Goal: Task Accomplishment & Management: Use online tool/utility

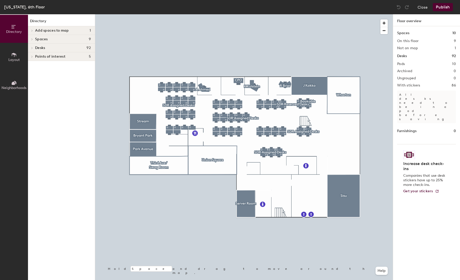
click at [17, 58] on span "Layout" at bounding box center [13, 60] width 11 height 4
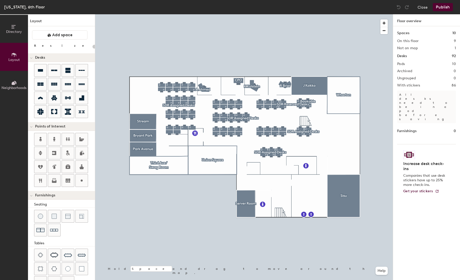
click at [17, 84] on button "Neighborhoods" at bounding box center [14, 85] width 28 height 28
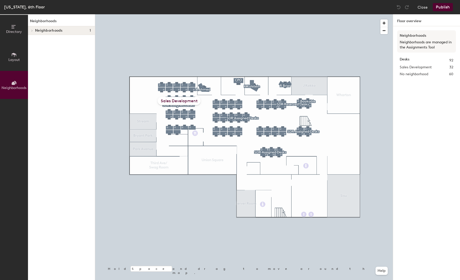
click at [15, 33] on span "Directory" at bounding box center [14, 32] width 16 height 4
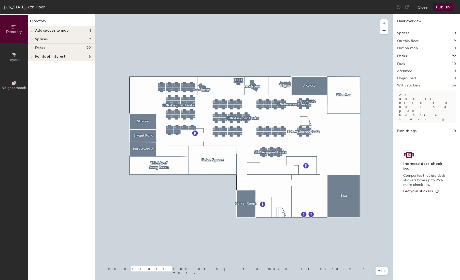
click at [12, 52] on icon at bounding box center [14, 55] width 6 height 6
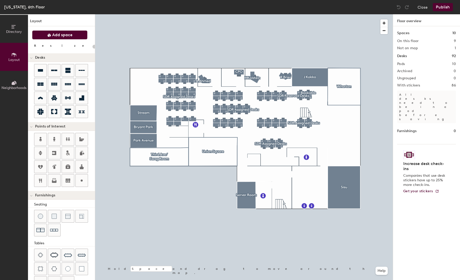
click at [61, 38] on button "Add space" at bounding box center [60, 34] width 56 height 9
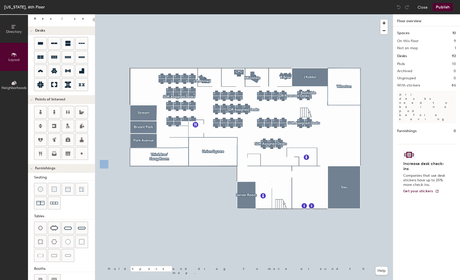
scroll to position [6, 0]
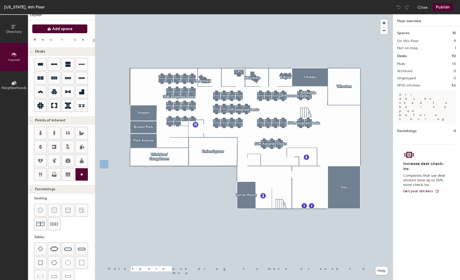
click at [78, 170] on div at bounding box center [82, 174] width 12 height 12
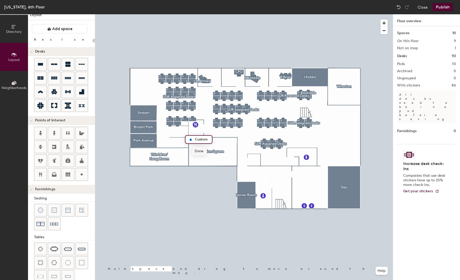
type input "20"
type input "P"
type input "Monitor M01"
click at [204, 151] on span "Done" at bounding box center [203, 151] width 15 height 9
click at [169, 14] on div at bounding box center [244, 14] width 298 height 0
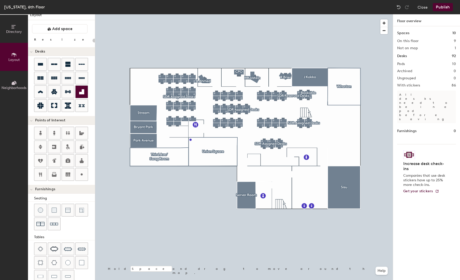
type input "20"
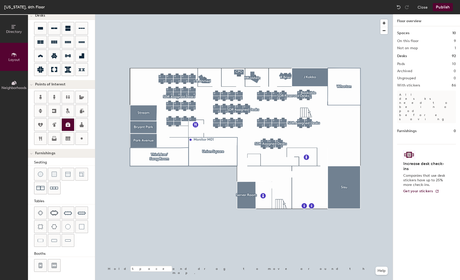
scroll to position [0, 0]
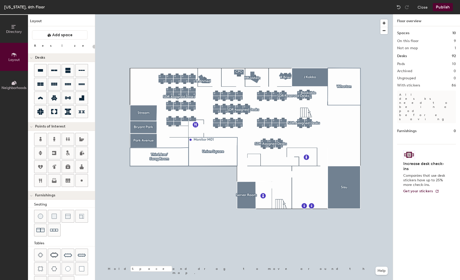
click at [32, 125] on span at bounding box center [31, 126] width 3 height 4
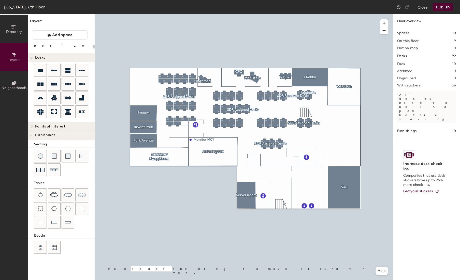
click at [32, 125] on icon at bounding box center [32, 126] width 2 height 3
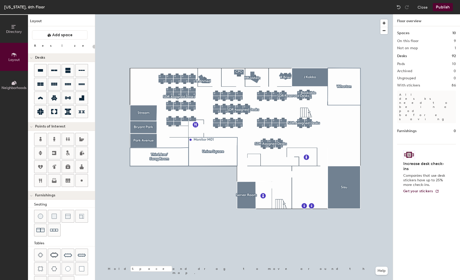
click at [15, 29] on icon at bounding box center [14, 27] width 6 height 6
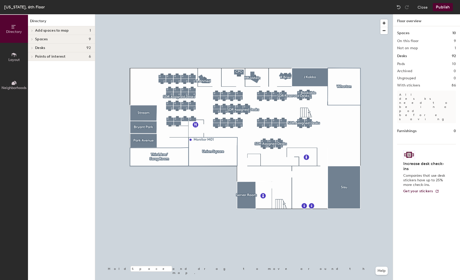
click at [33, 30] on icon at bounding box center [32, 30] width 2 height 3
click at [32, 30] on icon at bounding box center [31, 31] width 3 height 2
click at [32, 37] on div at bounding box center [31, 39] width 7 height 8
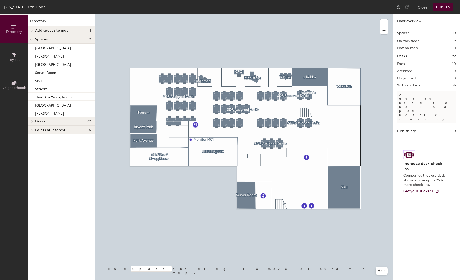
click at [32, 37] on span at bounding box center [31, 39] width 3 height 4
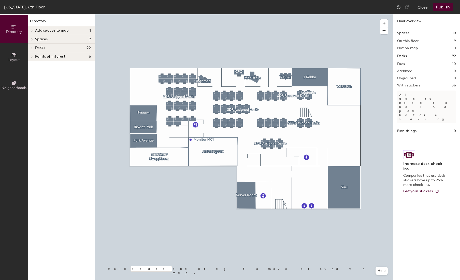
click at [33, 48] on icon at bounding box center [32, 48] width 2 height 3
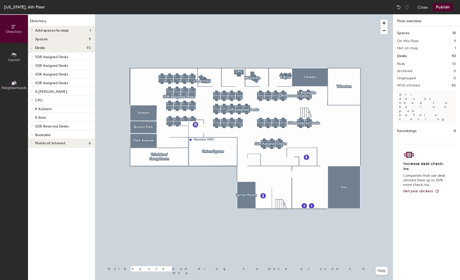
click at [32, 48] on icon at bounding box center [31, 48] width 3 height 2
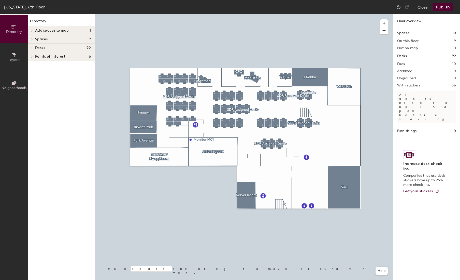
click at [32, 57] on icon at bounding box center [32, 57] width 1 height 2
click at [32, 57] on icon at bounding box center [31, 57] width 3 height 2
click at [10, 86] on span "Neighborhoods" at bounding box center [14, 88] width 25 height 4
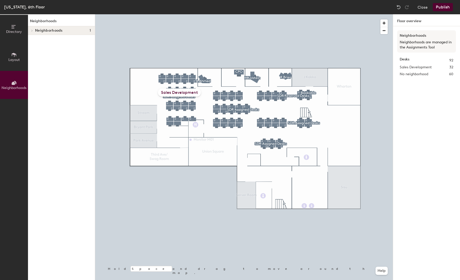
click at [12, 58] on span "Layout" at bounding box center [13, 60] width 11 height 4
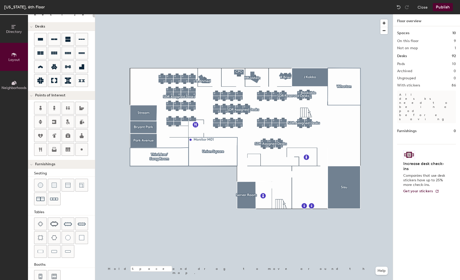
scroll to position [42, 0]
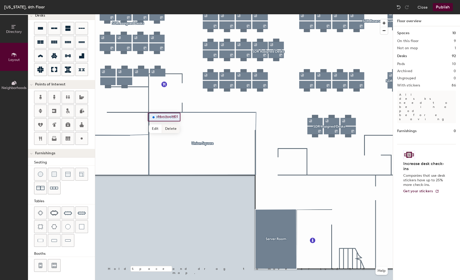
click at [169, 127] on span "Delete" at bounding box center [171, 128] width 18 height 9
click at [85, 227] on div at bounding box center [82, 226] width 12 height 12
click at [170, 143] on span "Delete" at bounding box center [168, 144] width 18 height 9
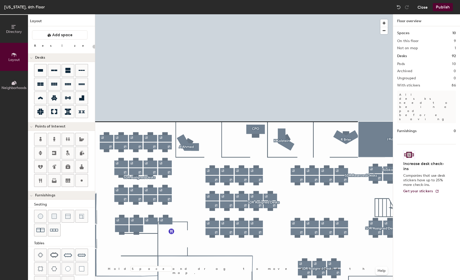
click at [427, 4] on button "Close" at bounding box center [423, 7] width 10 height 8
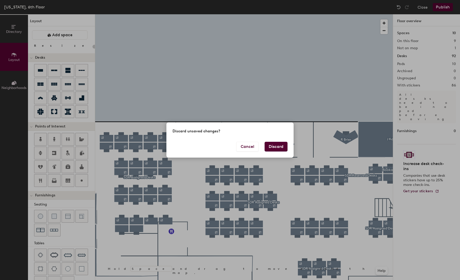
click at [279, 145] on button "Discard" at bounding box center [276, 147] width 23 height 10
type input "20"
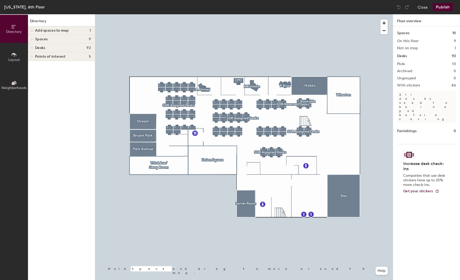
click at [16, 57] on icon at bounding box center [14, 55] width 6 height 6
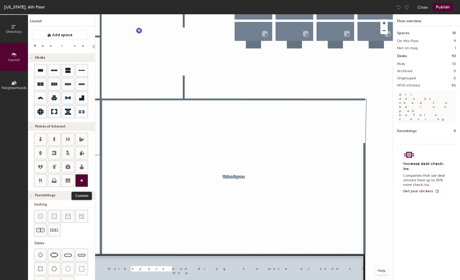
click at [85, 184] on div at bounding box center [82, 180] width 12 height 12
type input "20"
type input "M01"
click at [119, 118] on span "Done" at bounding box center [115, 118] width 15 height 9
click at [85, 176] on div at bounding box center [82, 180] width 12 height 12
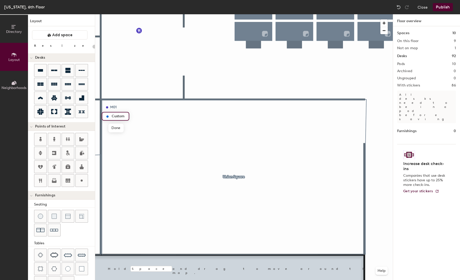
type input "20"
type input "M02"
click at [120, 126] on span "Done" at bounding box center [115, 127] width 15 height 9
click at [81, 178] on icon at bounding box center [82, 180] width 6 height 6
type input "20"
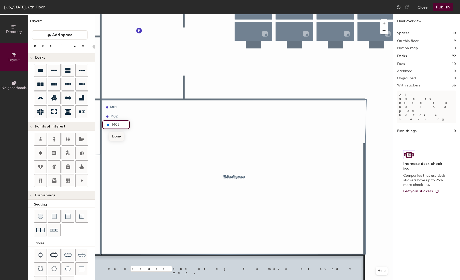
type input "M03"
click at [119, 135] on span "Done" at bounding box center [116, 136] width 15 height 9
click at [158, 14] on div at bounding box center [244, 14] width 298 height 0
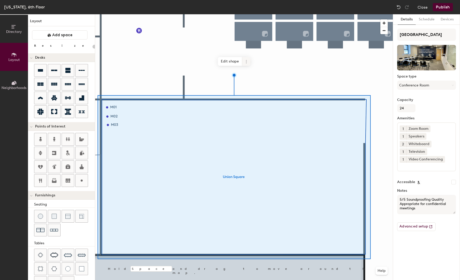
click at [246, 61] on icon at bounding box center [246, 62] width 4 height 4
click at [254, 73] on span "Remove from map" at bounding box center [264, 73] width 45 height 9
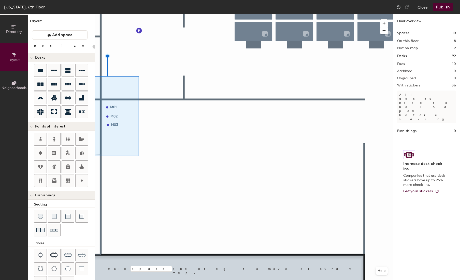
click at [161, 14] on div at bounding box center [244, 14] width 298 height 0
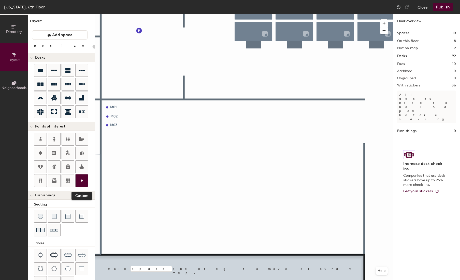
click at [80, 178] on icon at bounding box center [82, 180] width 6 height 6
type input "20"
type input "M04"
click at [118, 147] on span "Done" at bounding box center [115, 145] width 15 height 9
click at [111, 14] on div at bounding box center [244, 14] width 298 height 0
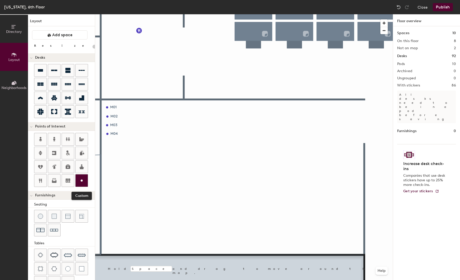
click at [84, 178] on icon at bounding box center [82, 180] width 6 height 6
type input "20"
type input "M05"
click at [120, 152] on span "Done" at bounding box center [115, 153] width 15 height 9
click at [83, 178] on icon at bounding box center [82, 180] width 6 height 6
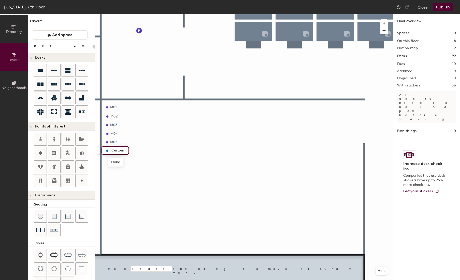
type input "20"
type input "M06"
click at [121, 162] on span "Done" at bounding box center [115, 162] width 15 height 9
click at [124, 14] on div at bounding box center [244, 14] width 298 height 0
click at [72, 182] on div at bounding box center [68, 180] width 12 height 12
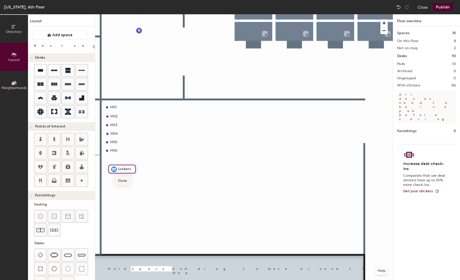
click at [124, 181] on span "Done" at bounding box center [122, 180] width 15 height 9
click at [130, 179] on span "Delete" at bounding box center [132, 180] width 18 height 9
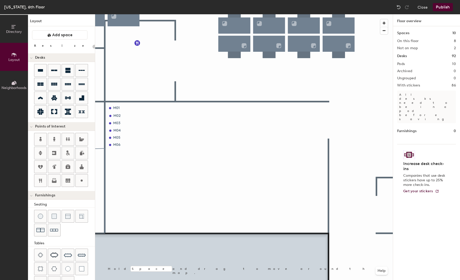
click at [106, 14] on div at bounding box center [244, 14] width 298 height 0
click at [127, 14] on div at bounding box center [244, 14] width 298 height 0
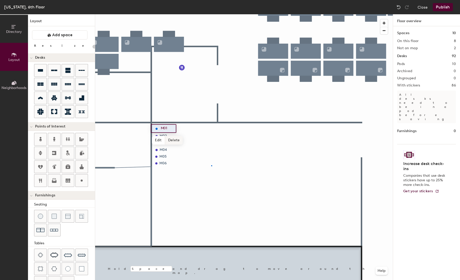
click at [211, 14] on div at bounding box center [244, 14] width 298 height 0
click at [171, 138] on span "Delete" at bounding box center [174, 140] width 18 height 9
click at [174, 145] on span "Delete" at bounding box center [174, 147] width 18 height 9
click at [177, 154] on span "Delete" at bounding box center [174, 154] width 18 height 9
click at [178, 161] on span "Delete" at bounding box center [174, 161] width 18 height 9
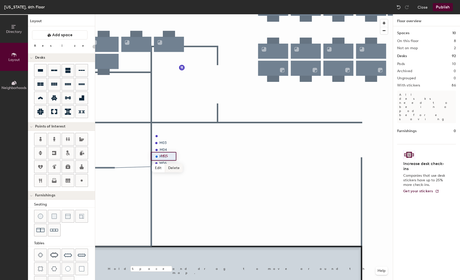
click at [180, 168] on span "Delete" at bounding box center [174, 167] width 18 height 9
click at [164, 14] on div at bounding box center [244, 14] width 298 height 0
click at [175, 173] on span "Delete" at bounding box center [174, 174] width 18 height 9
click at [423, 9] on button "Close" at bounding box center [423, 7] width 10 height 8
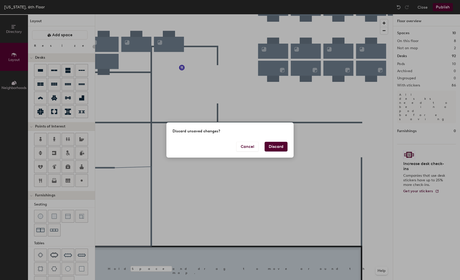
click at [286, 144] on button "Discard" at bounding box center [276, 147] width 23 height 10
type input "20"
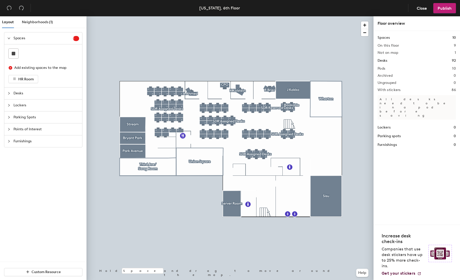
click at [9, 106] on icon "collapsed" at bounding box center [8, 105] width 3 height 3
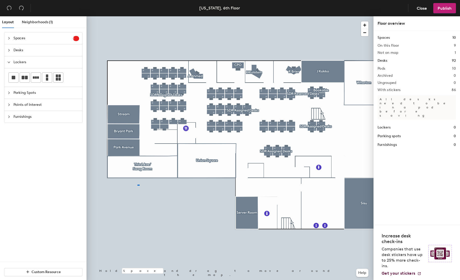
click at [139, 16] on div at bounding box center [230, 16] width 287 height 0
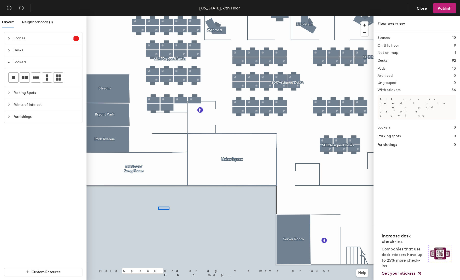
click at [156, 16] on div at bounding box center [230, 16] width 287 height 0
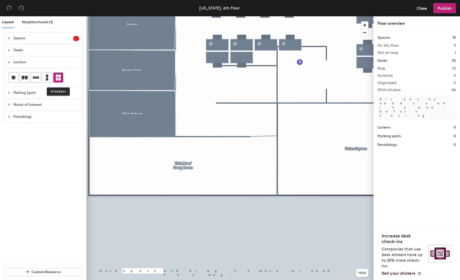
click at [56, 79] on icon at bounding box center [58, 77] width 5 height 6
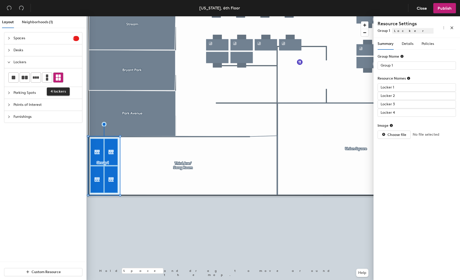
click at [61, 79] on icon at bounding box center [58, 77] width 6 height 6
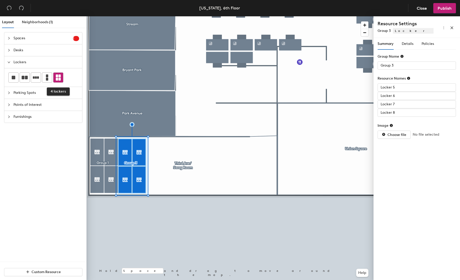
click at [59, 75] on icon at bounding box center [58, 77] width 5 height 6
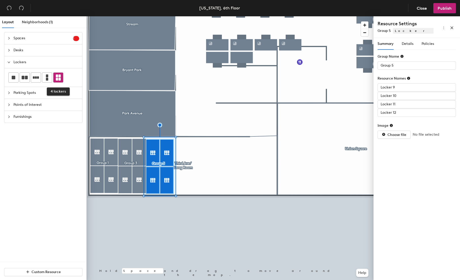
click at [61, 77] on icon at bounding box center [58, 77] width 6 height 6
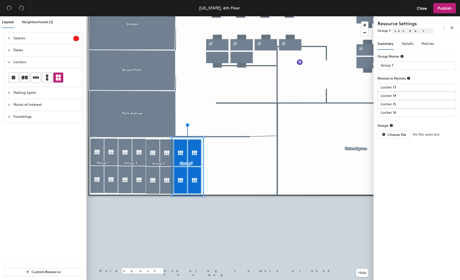
click at [56, 80] on icon at bounding box center [58, 77] width 5 height 6
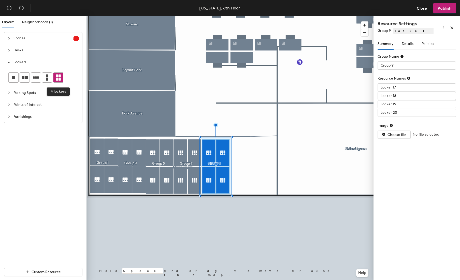
click at [57, 79] on icon at bounding box center [58, 77] width 5 height 6
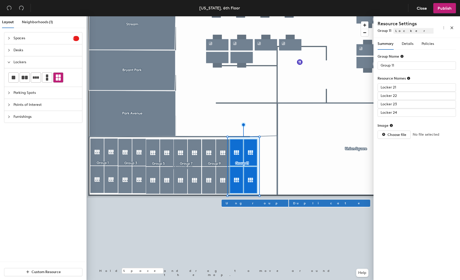
click at [284, 16] on div at bounding box center [230, 16] width 287 height 0
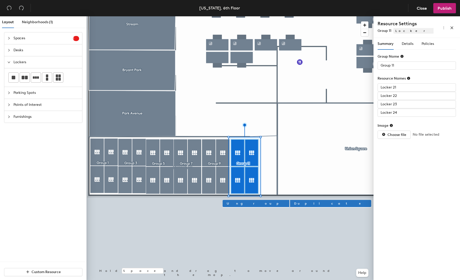
type input "Locker 22"
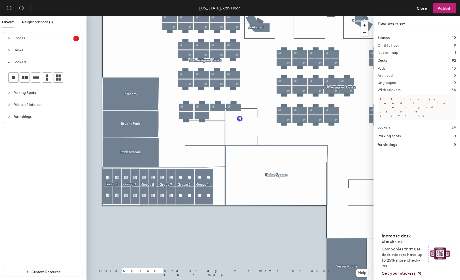
click at [10, 105] on icon "collapsed" at bounding box center [8, 104] width 3 height 3
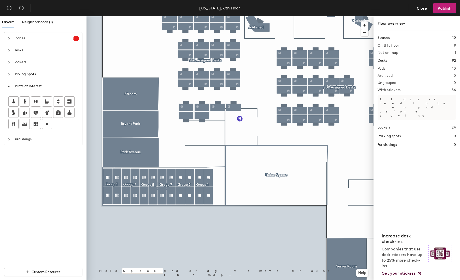
click at [6, 86] on div "Points of Interest" at bounding box center [43, 86] width 78 height 12
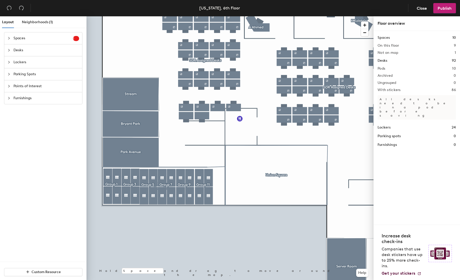
click at [9, 74] on icon "collapsed" at bounding box center [8, 74] width 3 height 3
click at [9, 74] on icon "expanded" at bounding box center [8, 74] width 3 height 3
click at [8, 64] on div at bounding box center [10, 62] width 6 height 6
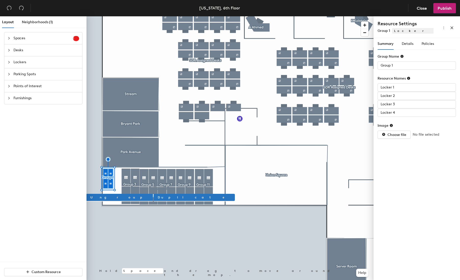
type input "Group 3"
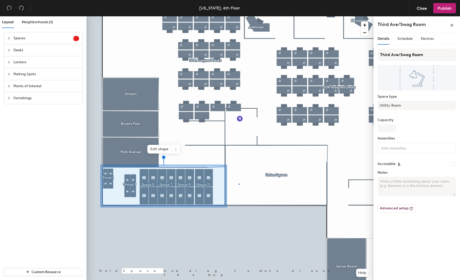
click at [239, 16] on div at bounding box center [230, 16] width 287 height 0
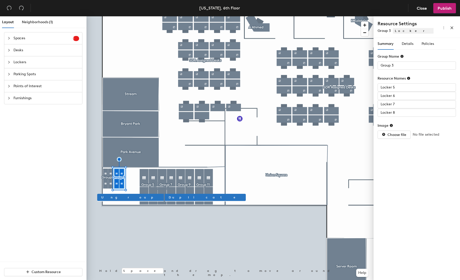
type input "Group 5"
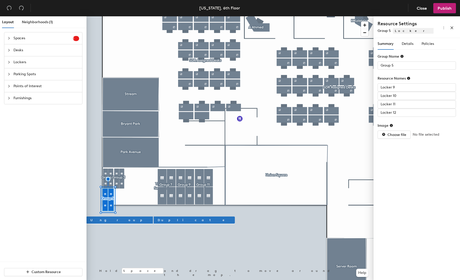
click at [136, 16] on div at bounding box center [230, 16] width 287 height 0
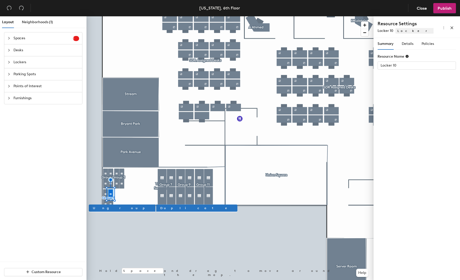
click at [164, 16] on div at bounding box center [230, 16] width 287 height 0
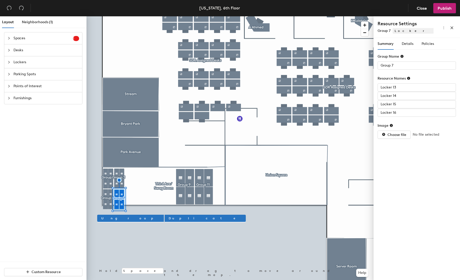
click at [180, 16] on div at bounding box center [230, 16] width 287 height 0
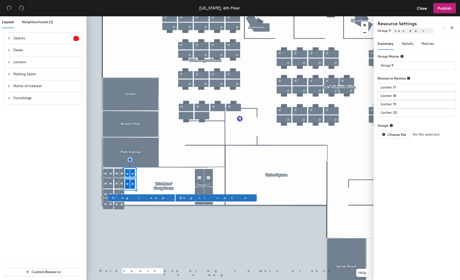
type input "Group 11"
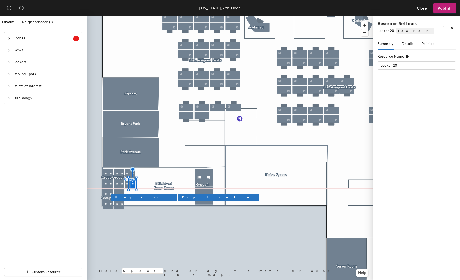
type input "Group 1"
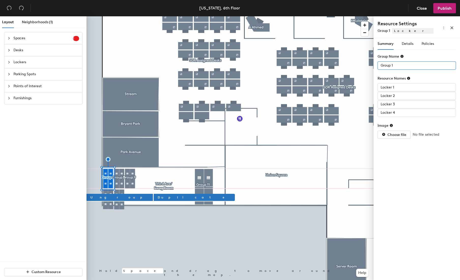
click at [396, 64] on input "Group 1" at bounding box center [417, 65] width 78 height 8
type input "Group 3"
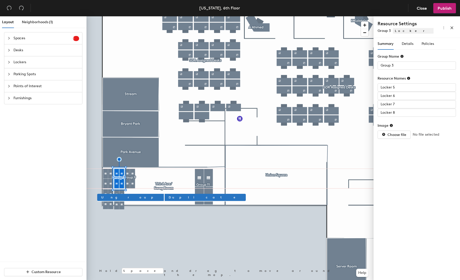
click at [397, 66] on input "Group 3" at bounding box center [417, 65] width 78 height 8
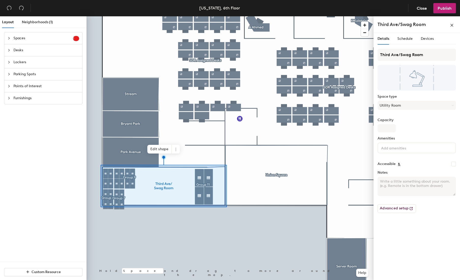
click at [177, 16] on div at bounding box center [230, 16] width 287 height 0
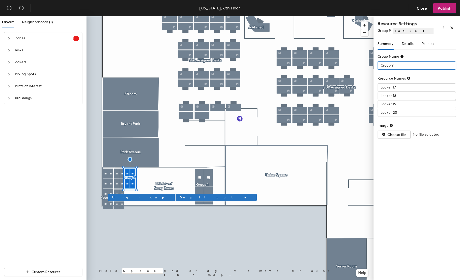
click at [396, 66] on input "Group 9" at bounding box center [417, 65] width 78 height 8
click at [202, 16] on div at bounding box center [230, 16] width 287 height 0
type input "Group 11"
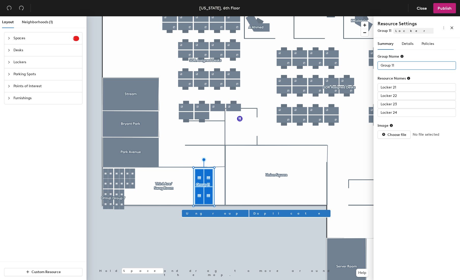
click at [401, 64] on input "Group 11" at bounding box center [417, 65] width 78 height 8
type input "Group 7"
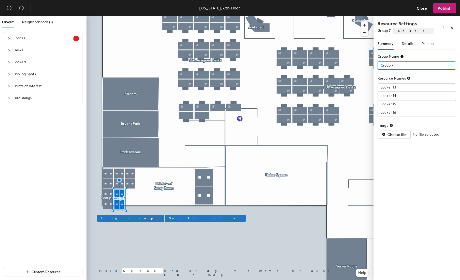
click at [405, 68] on input "Group 7" at bounding box center [417, 65] width 78 height 8
type input "Group 5"
click at [431, 66] on input "Group 5" at bounding box center [417, 65] width 78 height 8
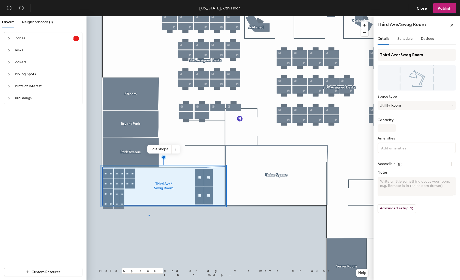
click at [149, 16] on div at bounding box center [230, 16] width 287 height 0
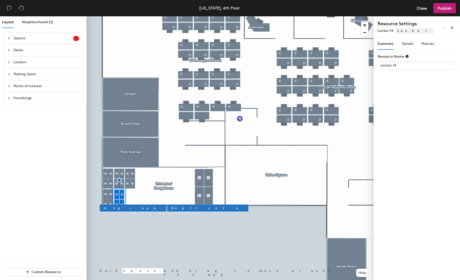
type input "Locker 14"
click at [175, 16] on div at bounding box center [230, 16] width 287 height 0
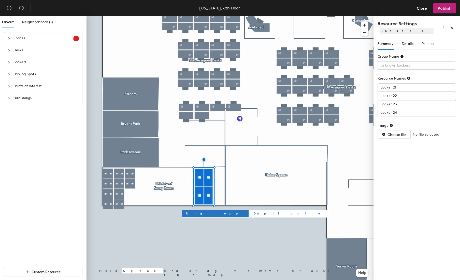
click at [254, 212] on span "Duplicate" at bounding box center [290, 213] width 73 height 5
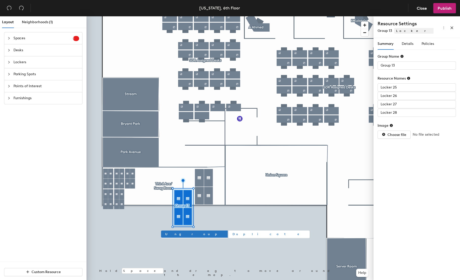
click at [233, 234] on span "Duplicate" at bounding box center [269, 233] width 73 height 5
type input "Group 14"
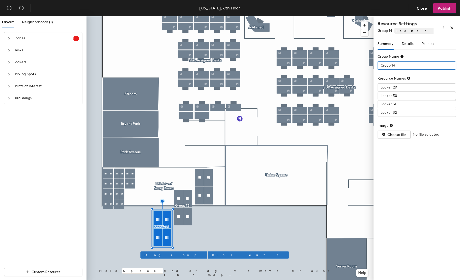
click at [400, 68] on input "Group 14" at bounding box center [417, 65] width 78 height 8
type input "Group 13"
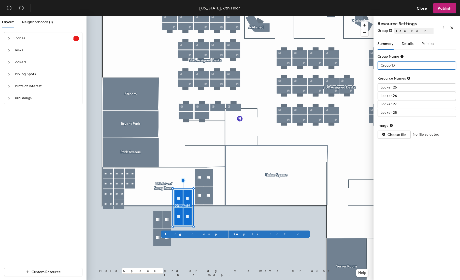
click at [406, 66] on input "Group 13" at bounding box center [417, 65] width 78 height 8
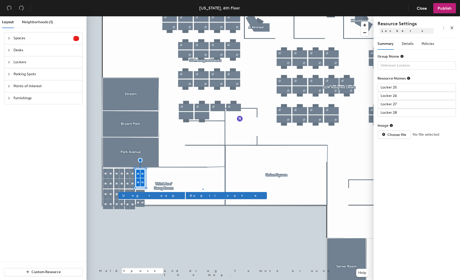
click at [203, 16] on div at bounding box center [230, 16] width 287 height 0
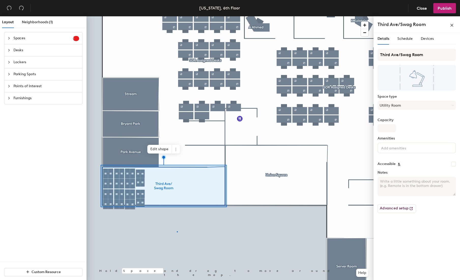
click at [177, 16] on div at bounding box center [230, 16] width 287 height 0
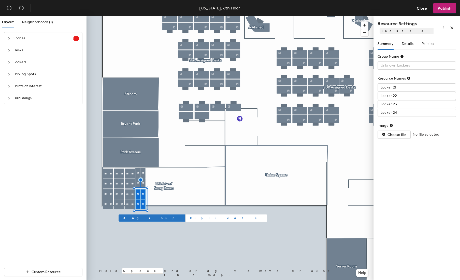
click at [190, 218] on span "Duplicate" at bounding box center [226, 217] width 73 height 5
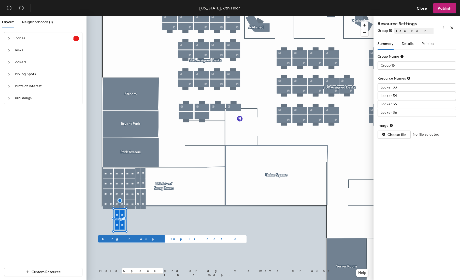
click at [170, 238] on span "Duplicate" at bounding box center [206, 238] width 73 height 5
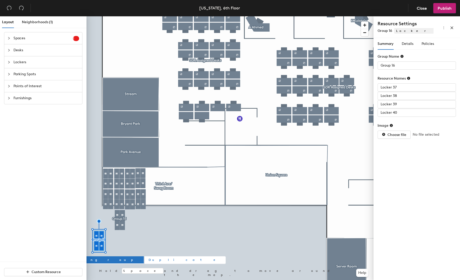
type input "Group 15"
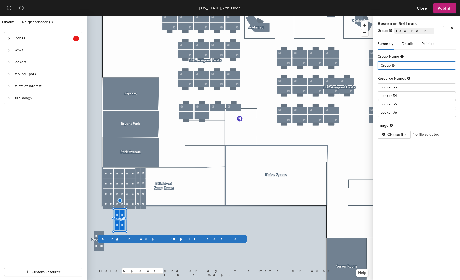
click at [405, 66] on input "Group 15" at bounding box center [417, 65] width 78 height 8
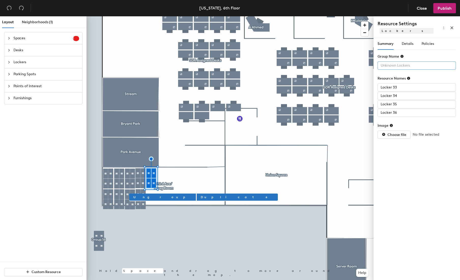
type input "Group 16"
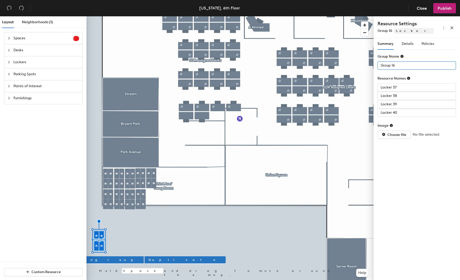
click at [399, 67] on input "Group 16" at bounding box center [417, 65] width 78 height 8
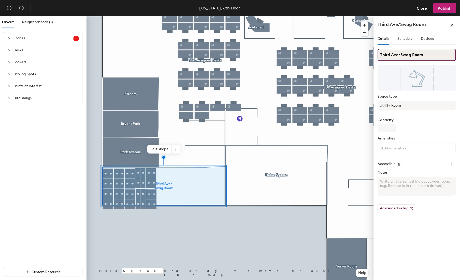
click at [410, 53] on input "Third Ave/Swag Room" at bounding box center [417, 55] width 78 height 12
type input "Third Ave/Swag Room"
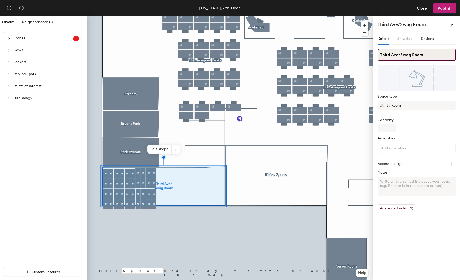
click at [410, 52] on input "Third Ave/Swag Room" at bounding box center [417, 55] width 78 height 12
click at [380, 54] on input "Third Ave/Swag Room" at bounding box center [417, 55] width 78 height 12
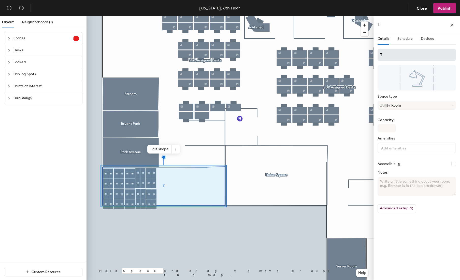
click at [409, 57] on input "T" at bounding box center [417, 55] width 78 height 12
click at [407, 104] on button "Utility Room" at bounding box center [417, 105] width 78 height 9
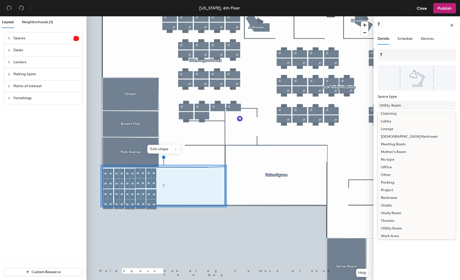
scroll to position [114, 0]
click at [395, 223] on div "Utility Room" at bounding box center [417, 225] width 78 height 8
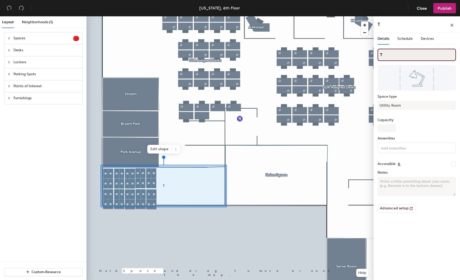
click at [390, 57] on input "T" at bounding box center [417, 55] width 78 height 12
type input "T"
click at [382, 57] on input "T" at bounding box center [417, 55] width 78 height 12
type input "T"
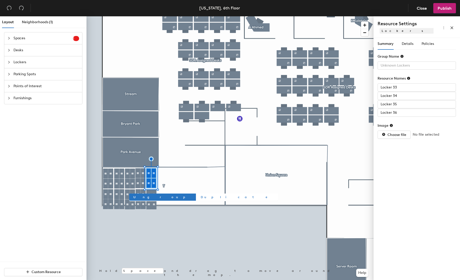
click at [201, 196] on span "Duplicate" at bounding box center [237, 197] width 73 height 5
click at [212, 197] on span "Duplicate" at bounding box center [248, 197] width 73 height 5
type input "Group 18"
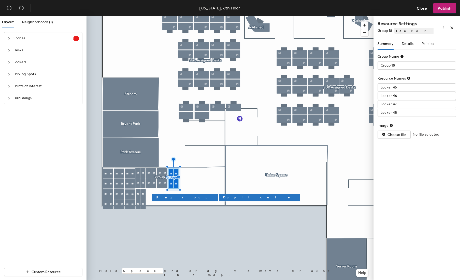
click at [196, 16] on div at bounding box center [230, 16] width 287 height 0
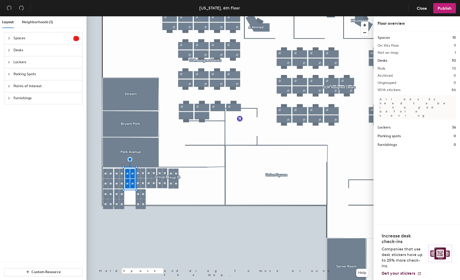
click at [161, 16] on div at bounding box center [230, 16] width 287 height 0
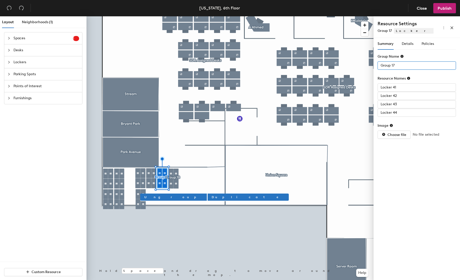
click at [401, 65] on input "Group 17" at bounding box center [417, 65] width 78 height 8
type input "Group 18"
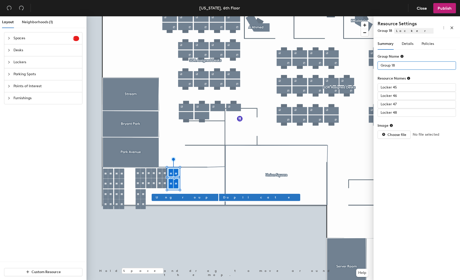
click at [400, 66] on input "Group 18" at bounding box center [417, 65] width 78 height 8
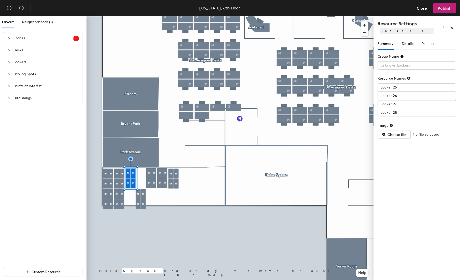
type input "Locker 26"
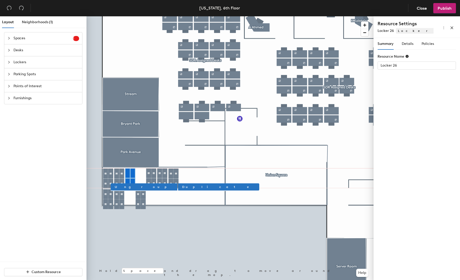
click at [153, 16] on div at bounding box center [230, 16] width 287 height 0
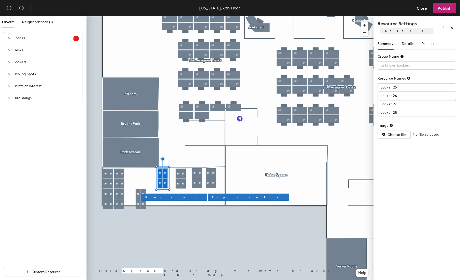
click at [117, 16] on div at bounding box center [230, 16] width 287 height 0
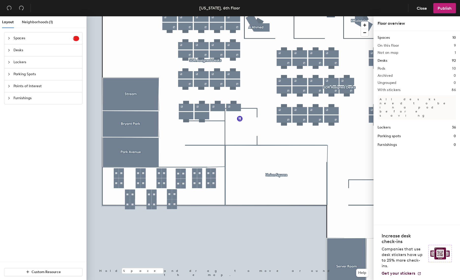
click at [8, 63] on icon "collapsed" at bounding box center [8, 62] width 3 height 3
click at [24, 75] on icon at bounding box center [25, 77] width 6 height 6
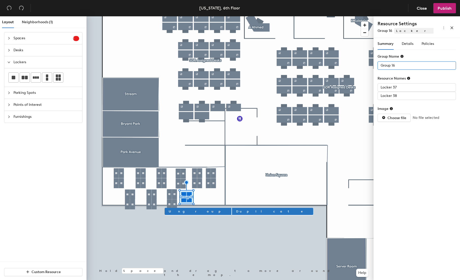
click at [395, 66] on input "Group 16" at bounding box center [417, 65] width 78 height 8
click at [226, 16] on div at bounding box center [230, 16] width 287 height 0
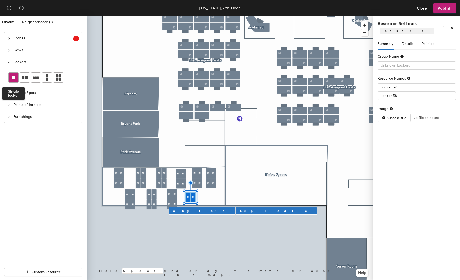
click at [15, 79] on div at bounding box center [14, 78] width 10 height 10
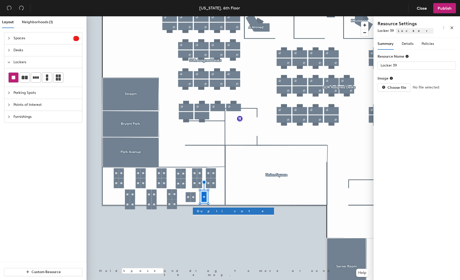
click at [232, 16] on div at bounding box center [230, 16] width 287 height 0
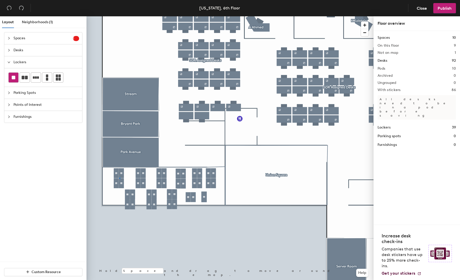
click at [119, 16] on div at bounding box center [230, 16] width 287 height 0
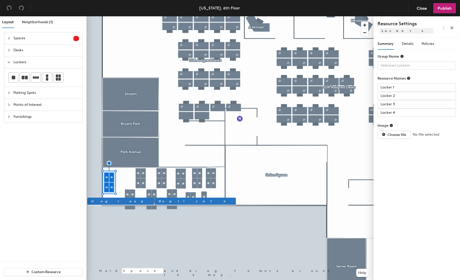
click at [128, 16] on div at bounding box center [230, 16] width 287 height 0
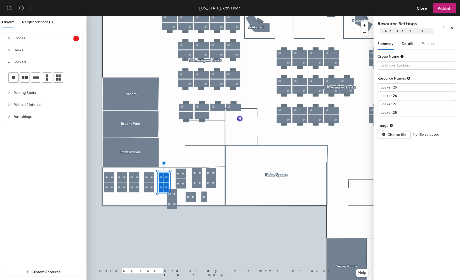
type input "Locker 26"
type input "Locker 25"
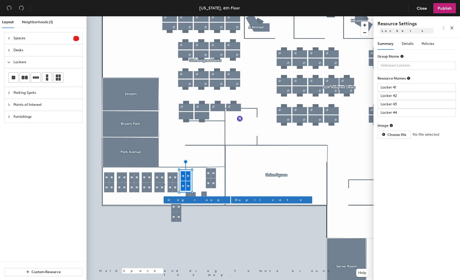
click at [225, 16] on div at bounding box center [230, 16] width 287 height 0
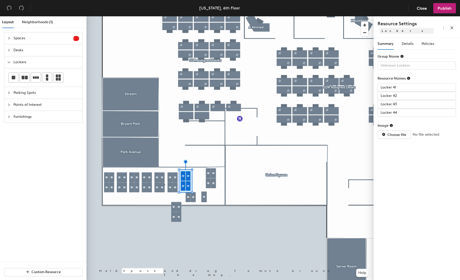
type input "Locker 43"
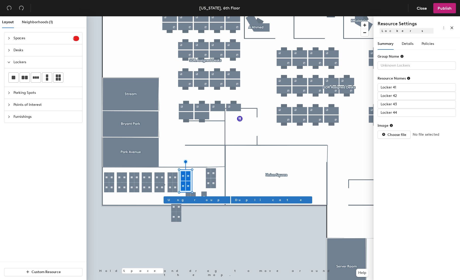
click at [197, 16] on div at bounding box center [230, 16] width 287 height 0
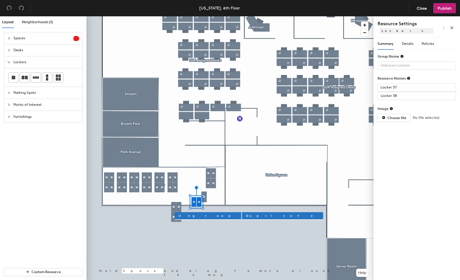
click at [207, 16] on div at bounding box center [230, 16] width 287 height 0
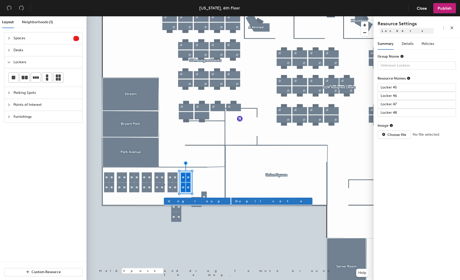
click at [206, 16] on div at bounding box center [230, 16] width 287 height 0
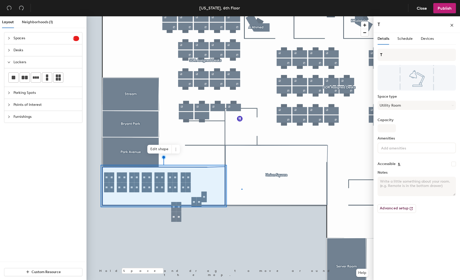
click at [242, 16] on div at bounding box center [230, 16] width 287 height 0
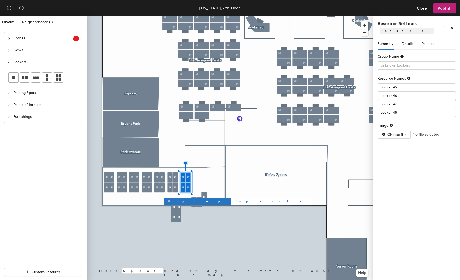
click at [235, 201] on span "Duplicate" at bounding box center [271, 201] width 73 height 5
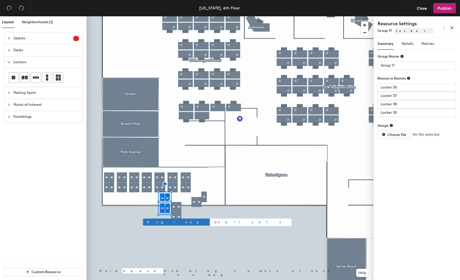
click at [215, 220] on span "Duplicate" at bounding box center [251, 221] width 73 height 5
type input "Group 18"
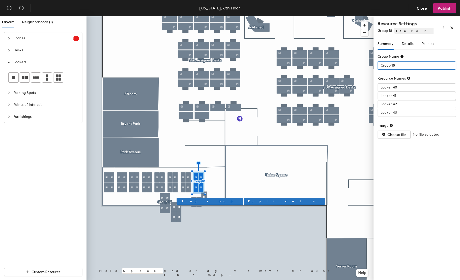
click at [398, 66] on input "Group 18" at bounding box center [417, 65] width 78 height 8
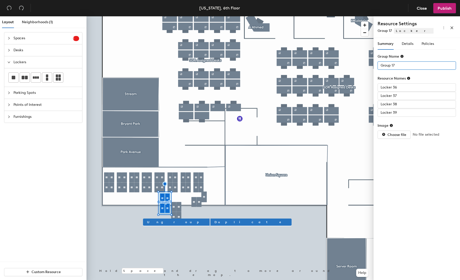
click at [396, 64] on input "Group 17" at bounding box center [417, 65] width 78 height 8
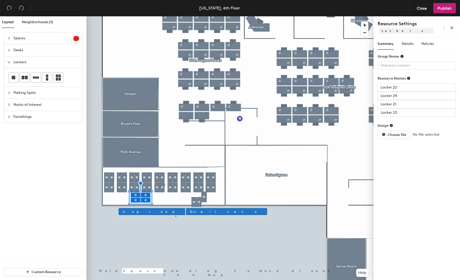
click at [175, 16] on div at bounding box center [230, 16] width 287 height 0
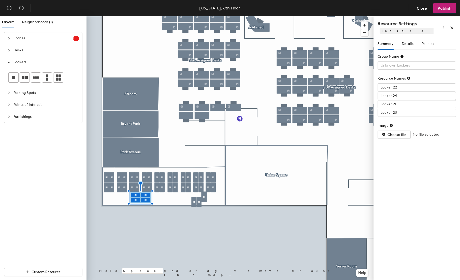
type input "Locker 21"
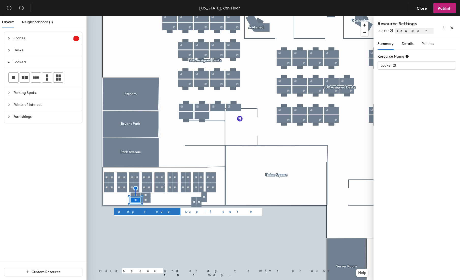
click at [159, 16] on div at bounding box center [230, 16] width 287 height 0
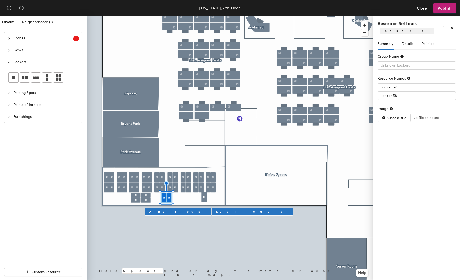
type input "Locker 39"
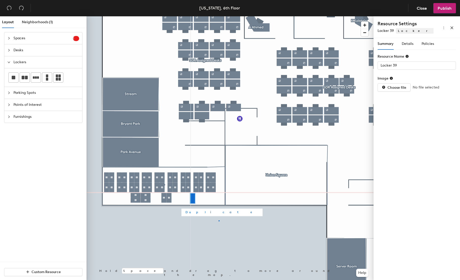
click at [219, 16] on div at bounding box center [230, 16] width 287 height 0
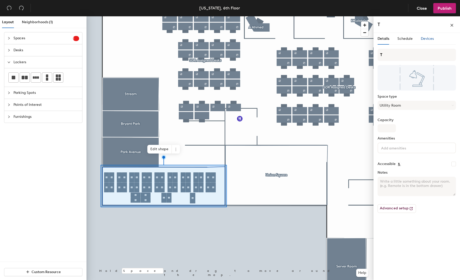
click at [430, 39] on span "Devices" at bounding box center [427, 38] width 13 height 4
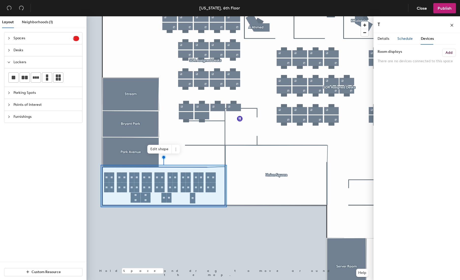
click at [406, 38] on span "Schedule" at bounding box center [405, 38] width 15 height 4
click at [387, 38] on span "Details" at bounding box center [384, 38] width 12 height 4
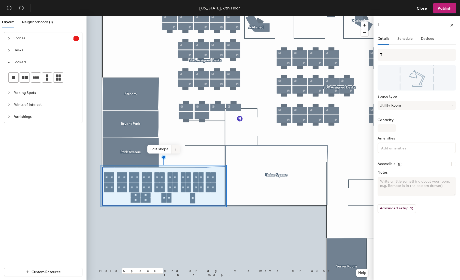
click at [177, 151] on icon at bounding box center [176, 149] width 4 height 4
click at [192, 161] on span "Remove from map" at bounding box center [194, 161] width 45 height 9
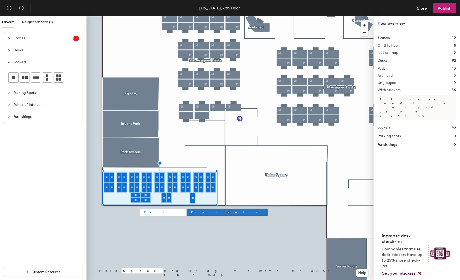
click at [145, 211] on span "Group" at bounding box center [163, 212] width 38 height 5
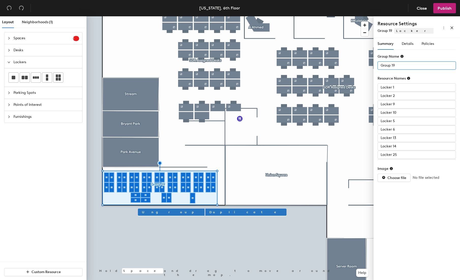
click at [403, 64] on input "Group 19" at bounding box center [417, 65] width 78 height 8
click at [380, 64] on input "Portable Monitors" at bounding box center [417, 65] width 78 height 8
type input "Bookable Portable Monitors"
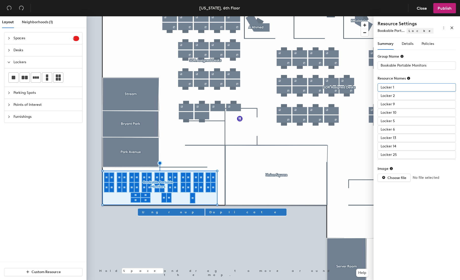
click at [402, 88] on input "Locker 1" at bounding box center [417, 87] width 78 height 8
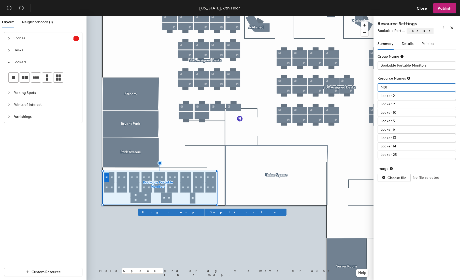
type input "M01"
type input "M02"
type input "M03"
type input "M04"
type input "M05"
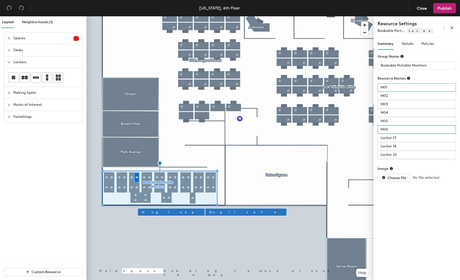
type input "M06"
type input "M07"
type input "M08"
type input "M09"
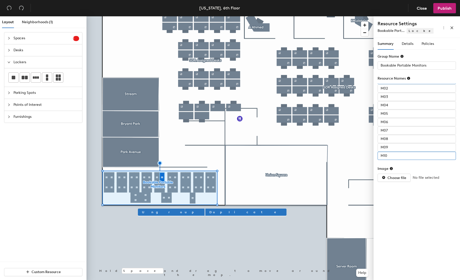
type input "M10"
type input "M11"
type input "M12"
type input "M13"
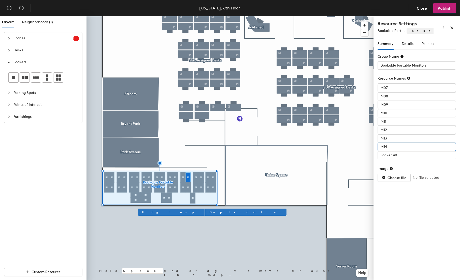
type input "M14"
type input "M15"
type input "M16"
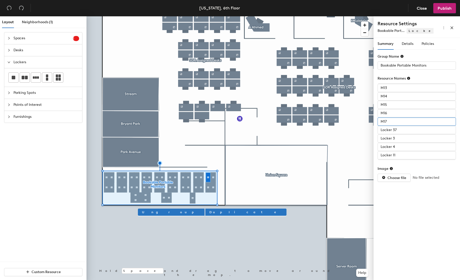
type input "M17"
type input "M18"
type input "M19"
type input "M20"
type input "M21"
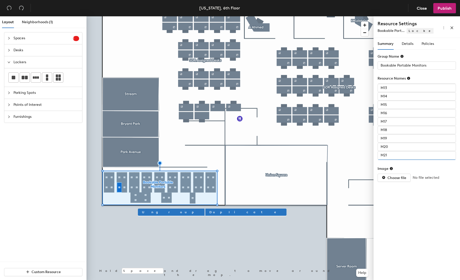
scroll to position [108, 0]
type input "M22"
type input "M23"
type input "M24"
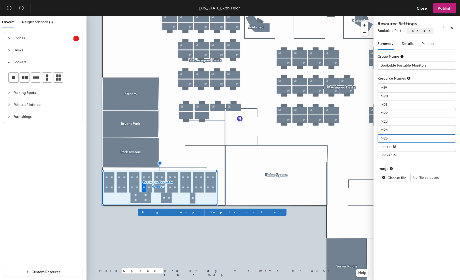
type input "M25"
type input "M26"
type input "M27"
type input "M28"
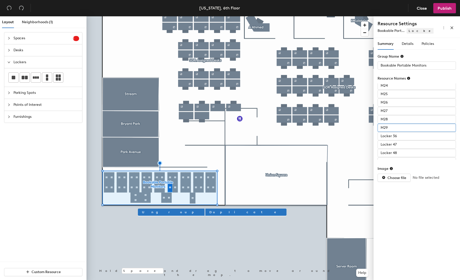
type input "M29"
type input "M30"
type input "M31"
type input "M32"
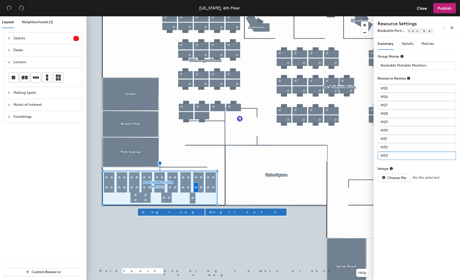
type input "M33"
type input "M34"
type input "M35"
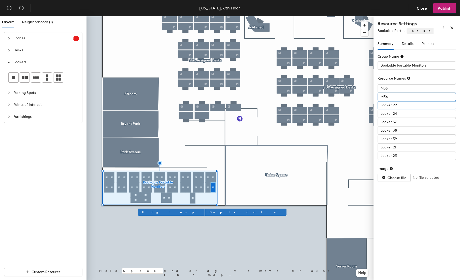
type input "M36"
type input "M37"
type input "M38"
type input "M39"
type input "M40"
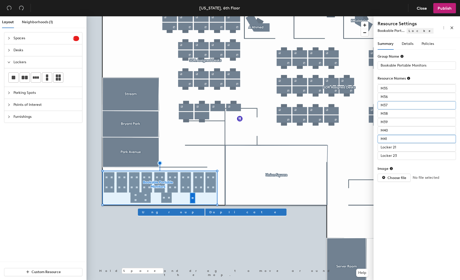
type input "M41"
type input "M42"
type input "M43"
click at [406, 209] on div "Summary Details Policies Group Name Bookable Portable Monitors Resource Names M…" at bounding box center [417, 160] width 87 height 244
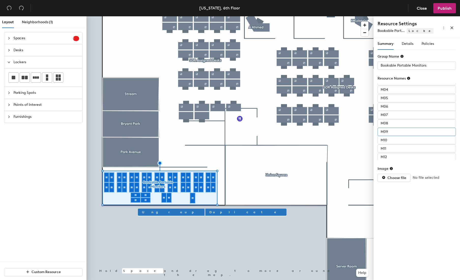
scroll to position [0, 0]
click at [409, 45] on span "Details" at bounding box center [408, 43] width 12 height 4
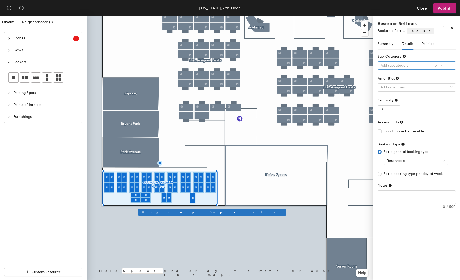
click at [417, 64] on div at bounding box center [414, 65] width 71 height 7
click at [422, 57] on div "Sub-Category" at bounding box center [417, 58] width 78 height 8
click at [407, 160] on span "Reservable" at bounding box center [416, 161] width 59 height 8
click at [409, 171] on div "Reservable" at bounding box center [416, 171] width 57 height 6
click at [422, 43] on span "Policies" at bounding box center [428, 43] width 12 height 4
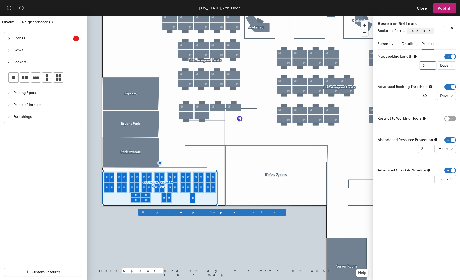
click at [431, 64] on input "6" at bounding box center [428, 65] width 17 height 8
type input "5"
click at [431, 66] on input "5" at bounding box center [428, 65] width 17 height 8
click at [442, 30] on button "button" at bounding box center [444, 27] width 8 height 8
click at [384, 42] on span "Summary" at bounding box center [386, 43] width 16 height 4
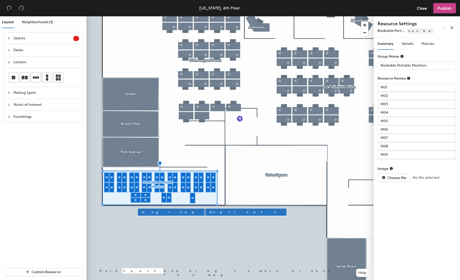
click at [446, 9] on span "Publish" at bounding box center [445, 8] width 14 height 5
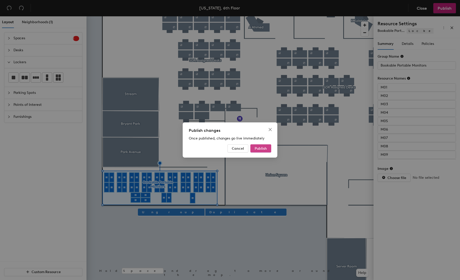
click at [260, 151] on button "Publish" at bounding box center [261, 148] width 21 height 8
